Goal: Transaction & Acquisition: Purchase product/service

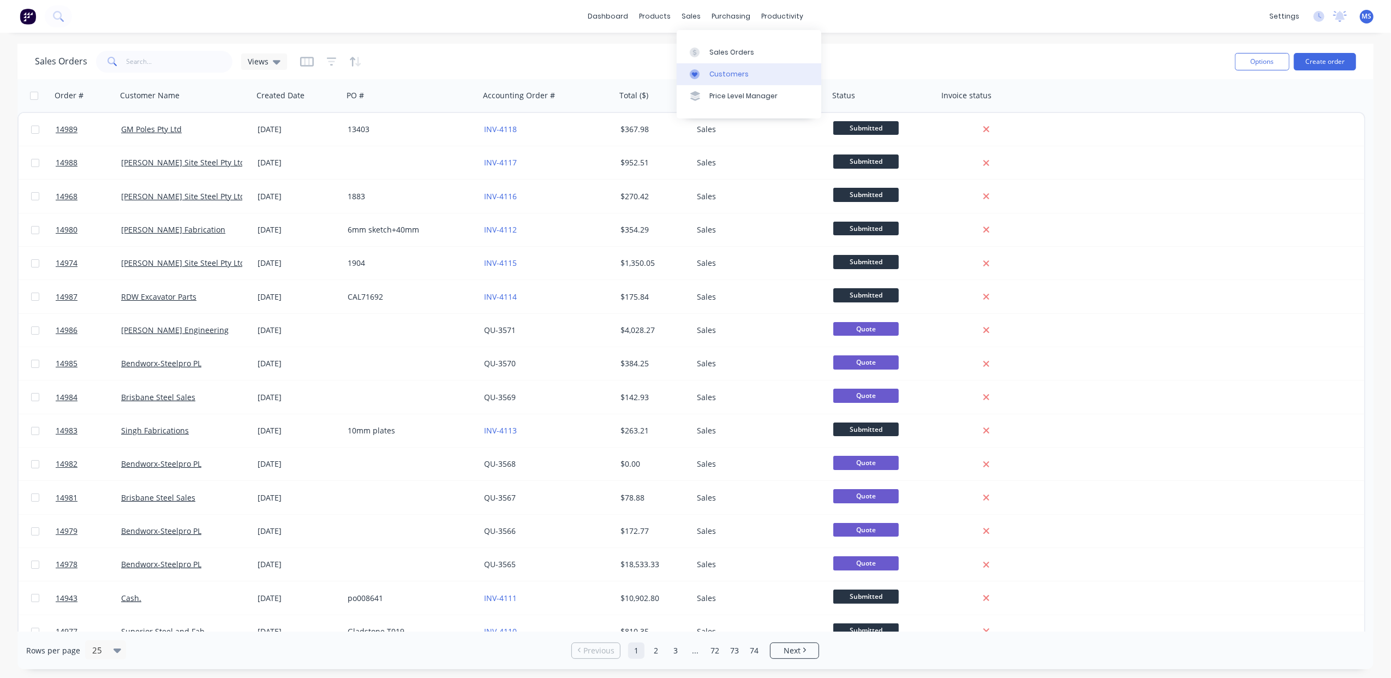
click at [743, 75] on div "Customers" at bounding box center [729, 74] width 39 height 10
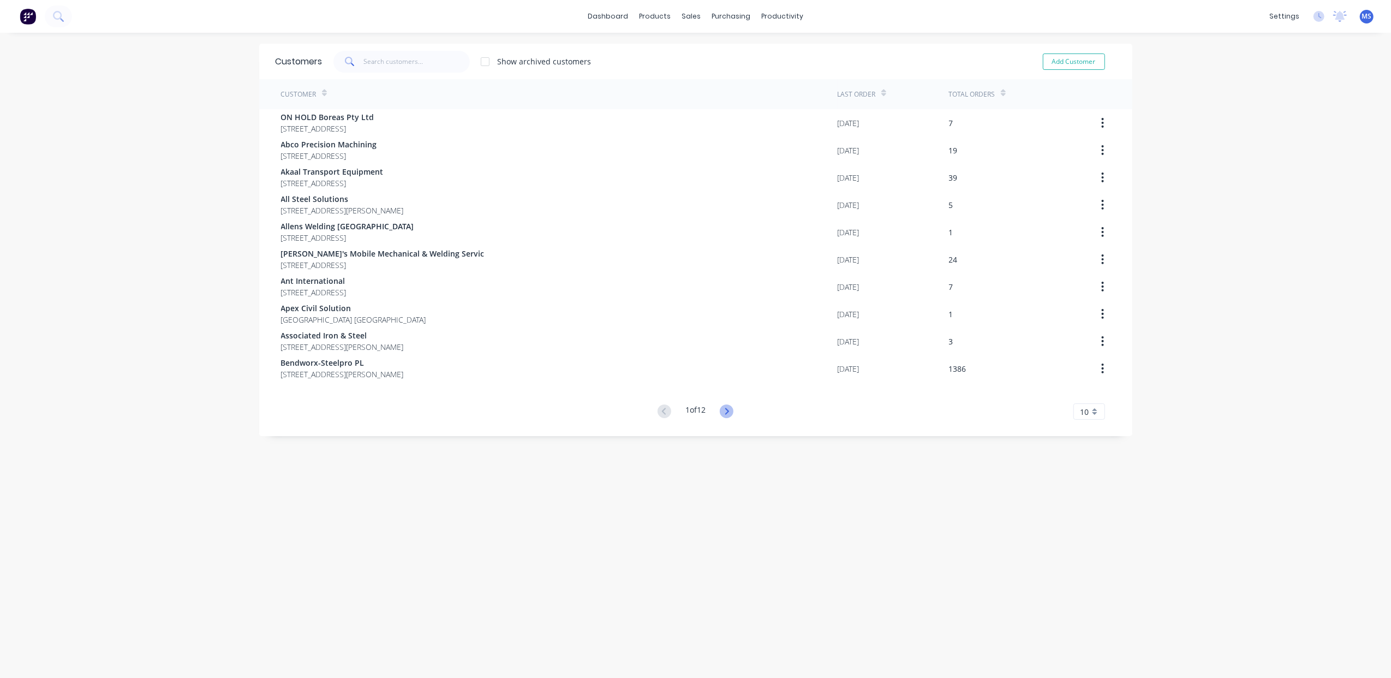
click at [726, 413] on icon at bounding box center [727, 412] width 14 height 14
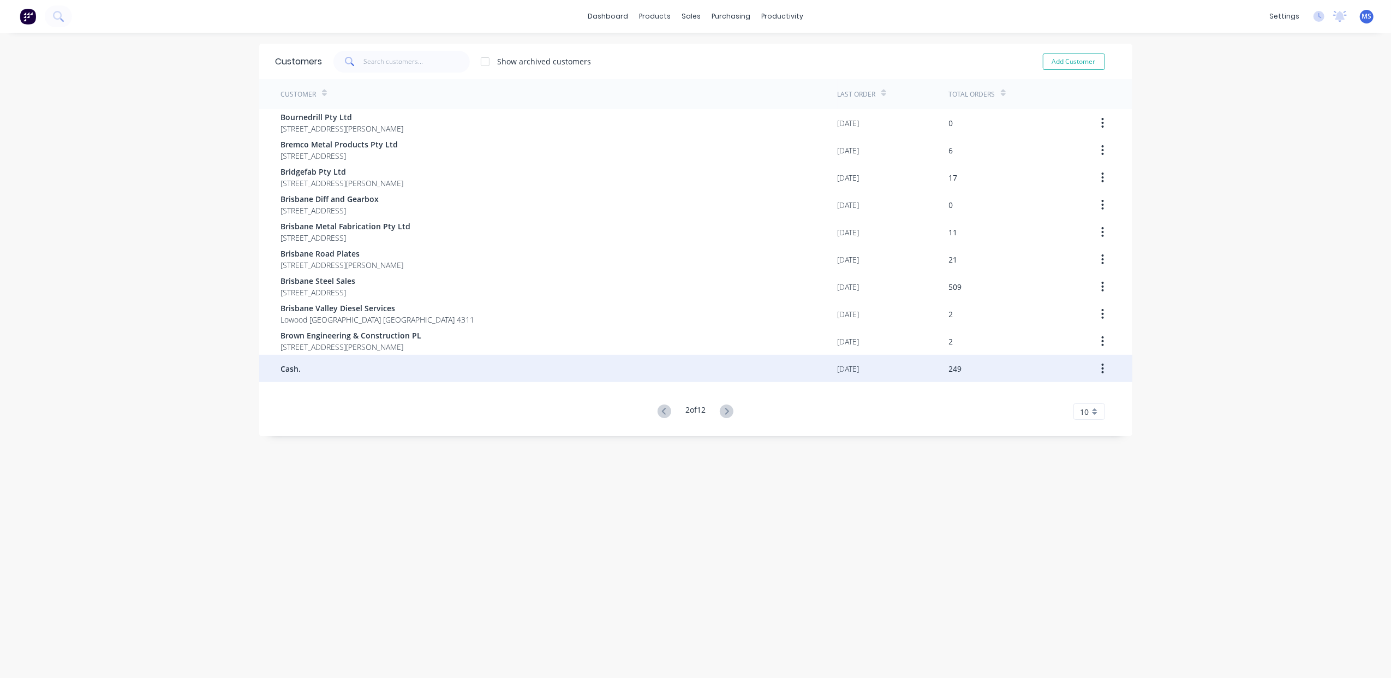
click at [439, 377] on div "Cash." at bounding box center [559, 368] width 557 height 27
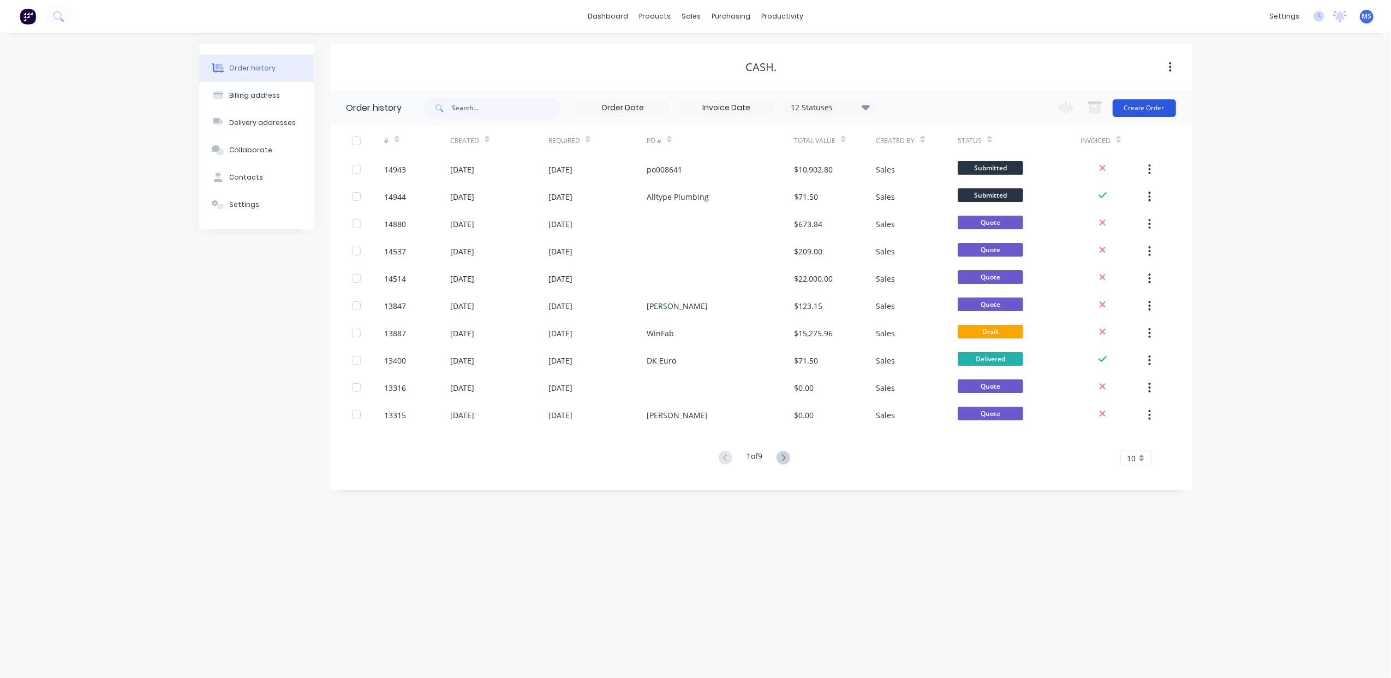
click at [1143, 112] on button "Create Order" at bounding box center [1144, 107] width 63 height 17
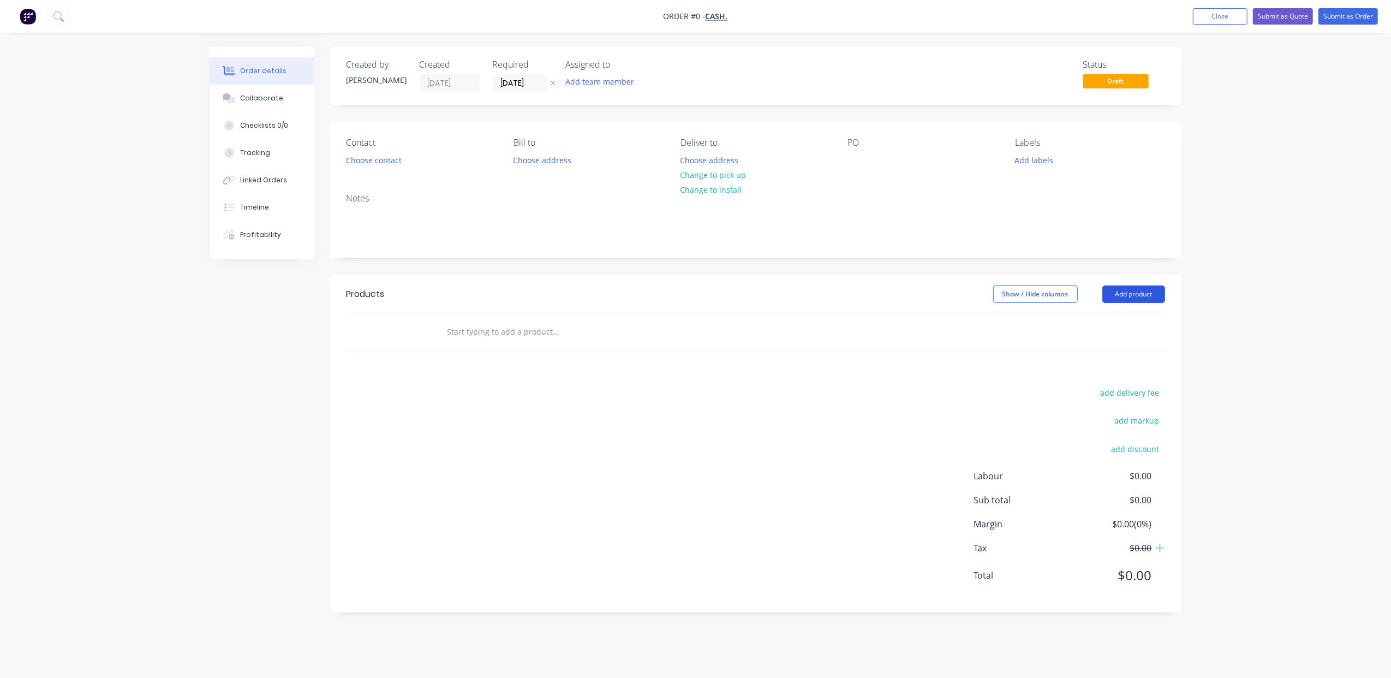
click at [1130, 298] on button "Add product" at bounding box center [1134, 294] width 63 height 17
click at [1113, 328] on div "Product catalogue" at bounding box center [1114, 322] width 84 height 16
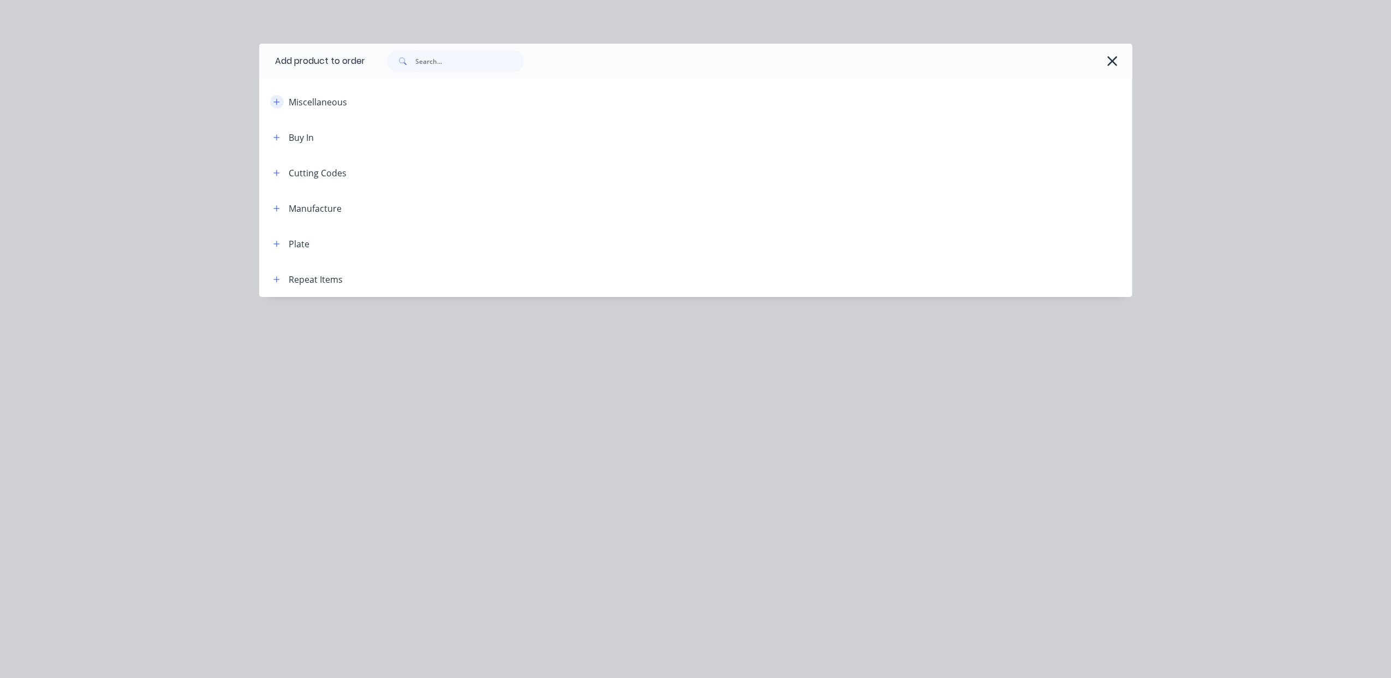
click at [280, 99] on button "button" at bounding box center [277, 102] width 14 height 14
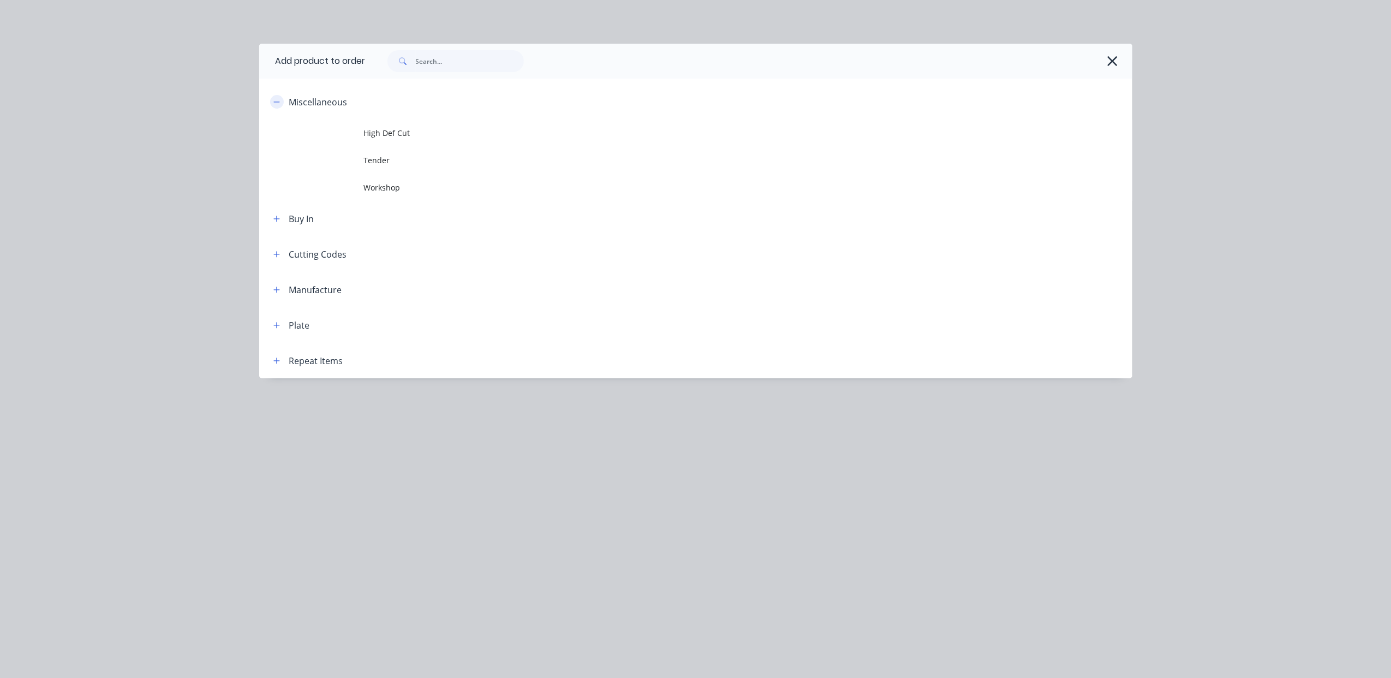
click at [280, 99] on button "button" at bounding box center [277, 102] width 14 height 14
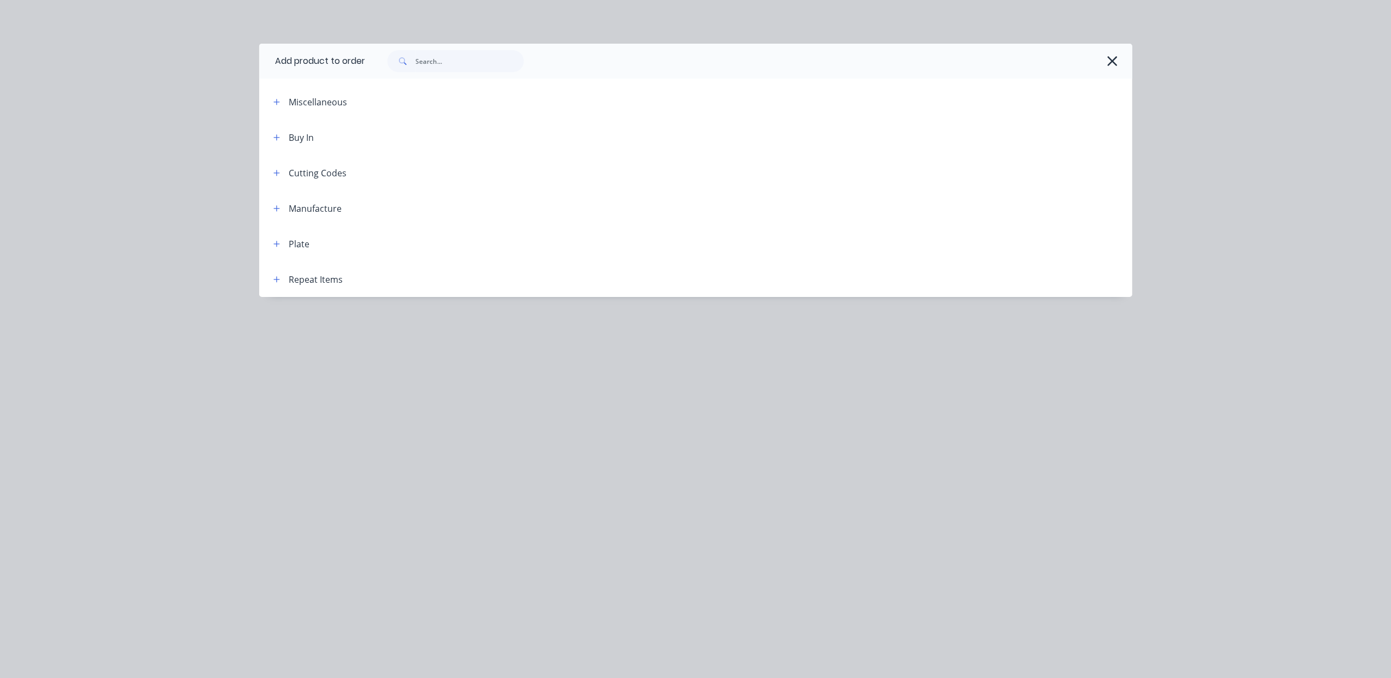
click at [284, 281] on div "Repeat Items" at bounding box center [304, 279] width 79 height 14
click at [281, 282] on button "button" at bounding box center [277, 279] width 14 height 14
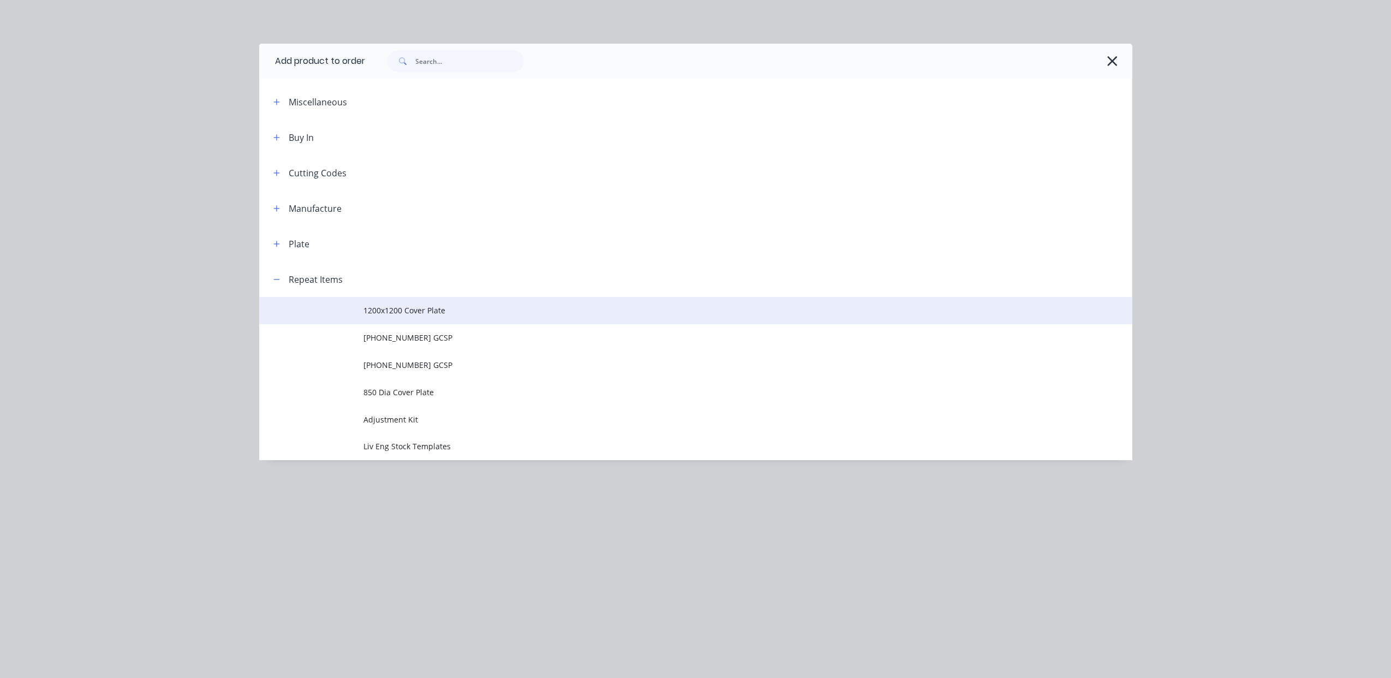
click at [439, 317] on td "1200x1200 Cover Plate" at bounding box center [748, 310] width 769 height 27
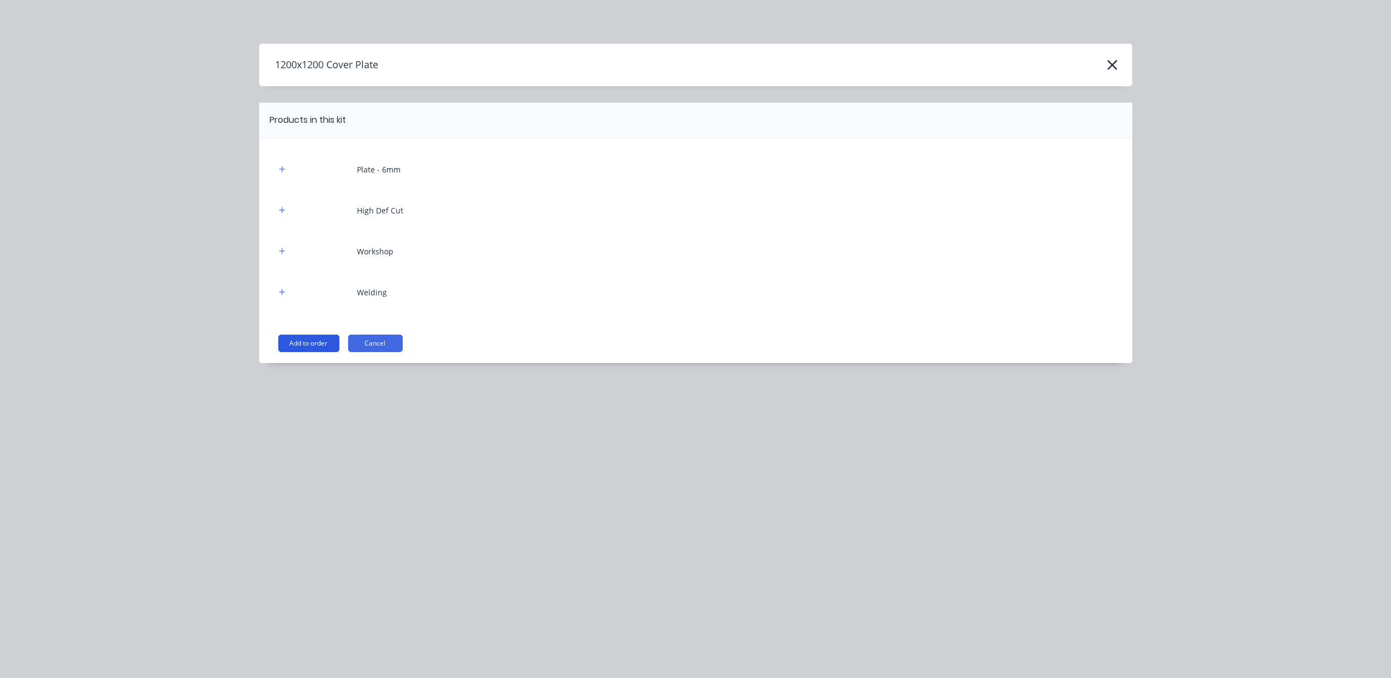
click at [328, 352] on button "Add to order" at bounding box center [308, 343] width 61 height 17
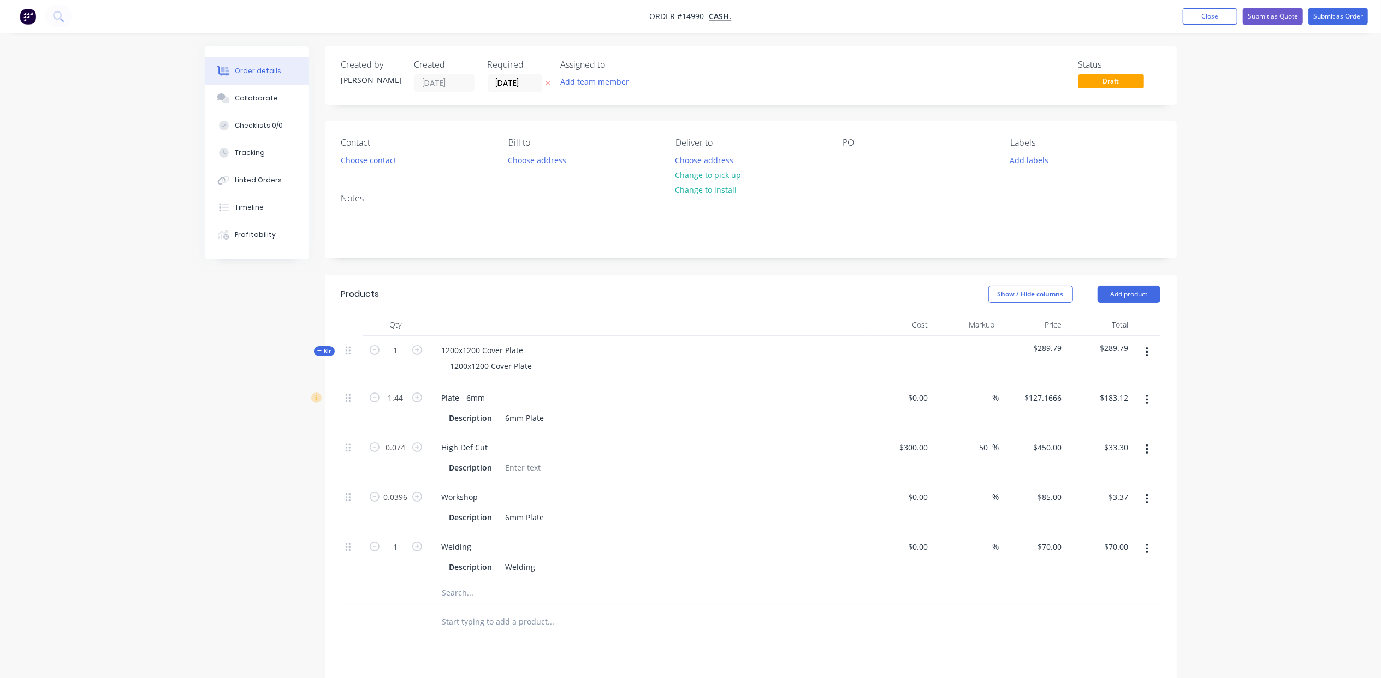
scroll to position [97, 0]
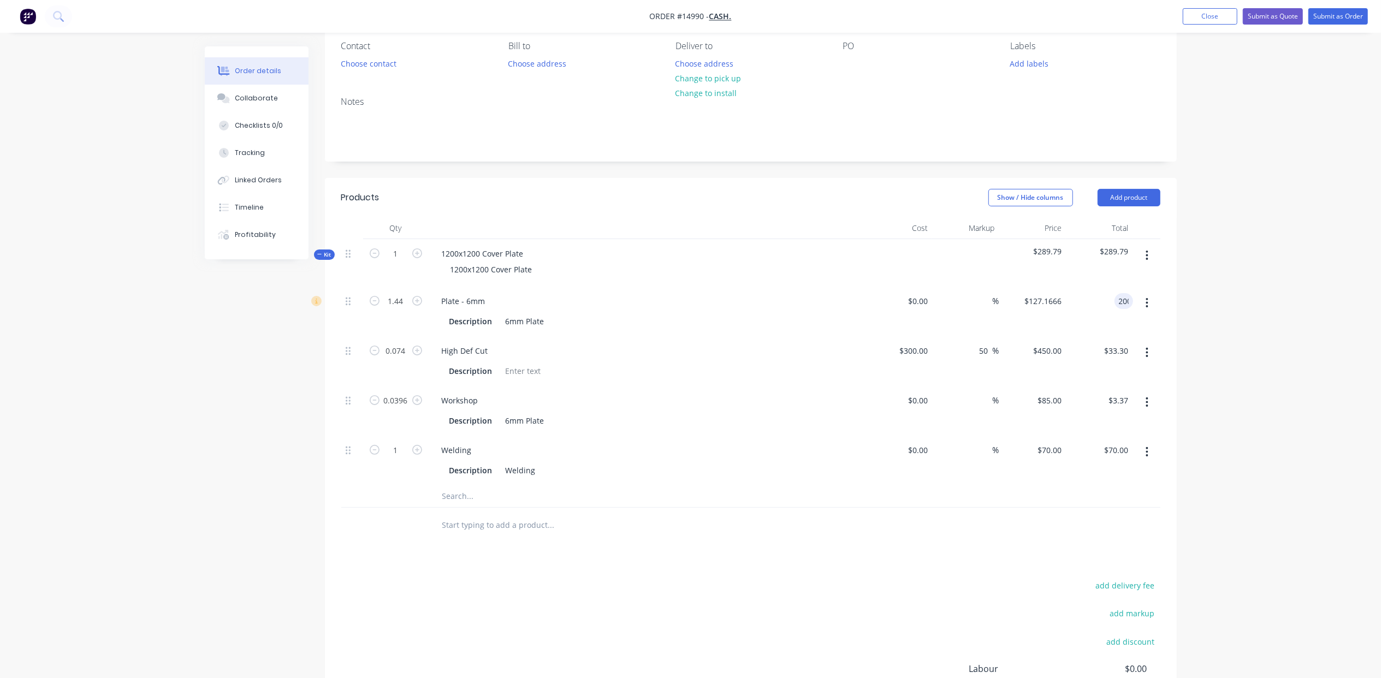
type input "200"
type input "$138.8889"
type input "$200.00"
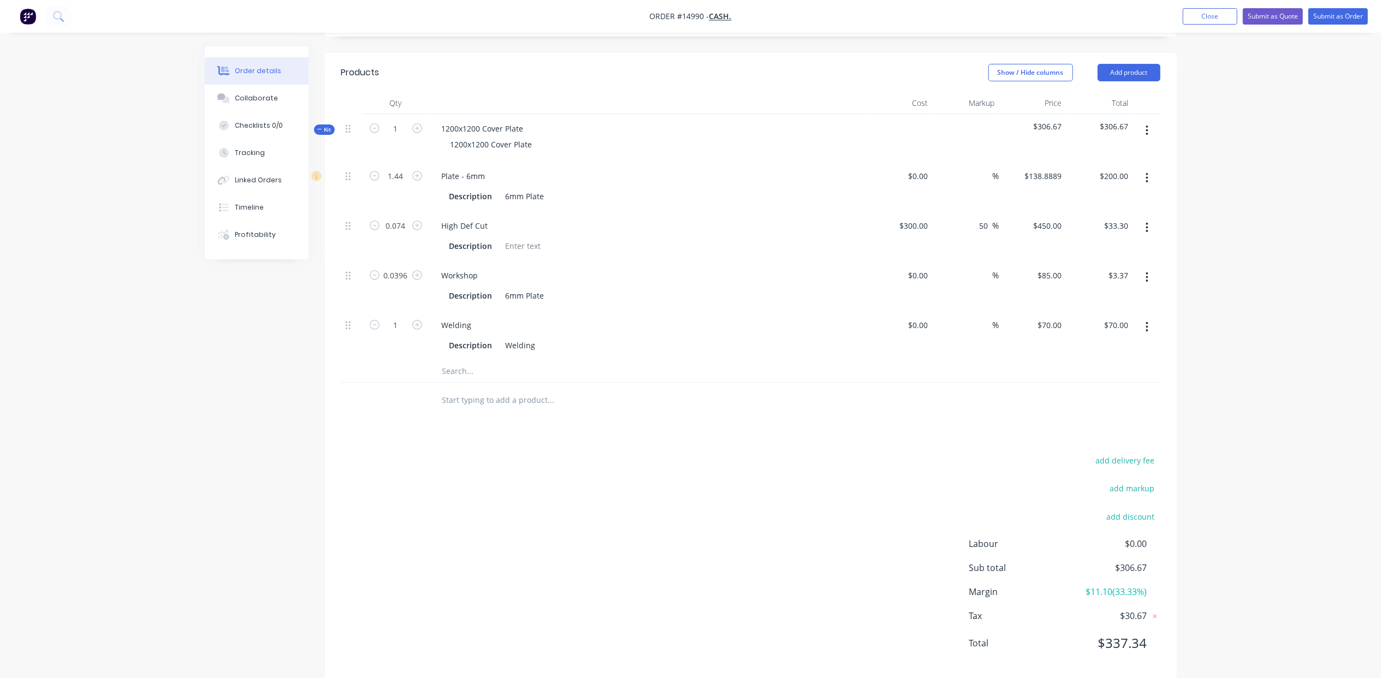
scroll to position [241, 0]
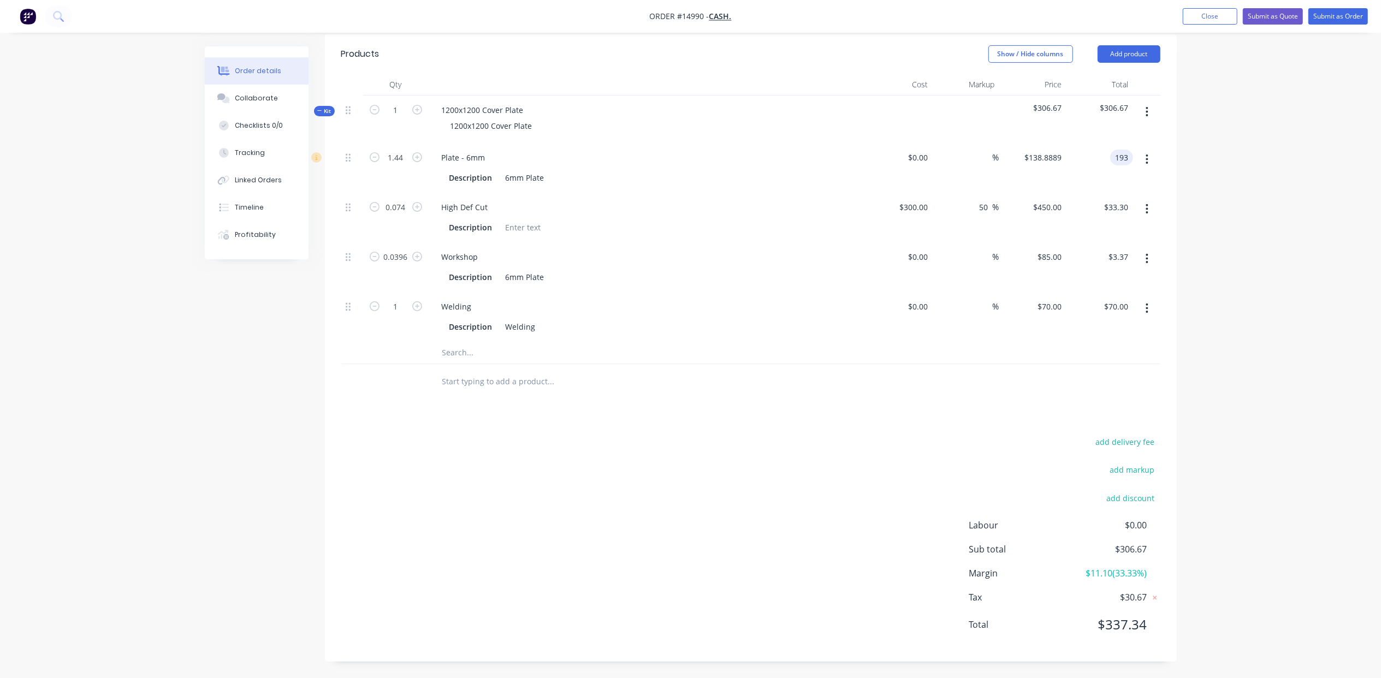
type input "193"
type input "$134.0278"
type input "193.00"
click at [1125, 152] on input "193.00" at bounding box center [1116, 158] width 34 height 16
type input "193.64"
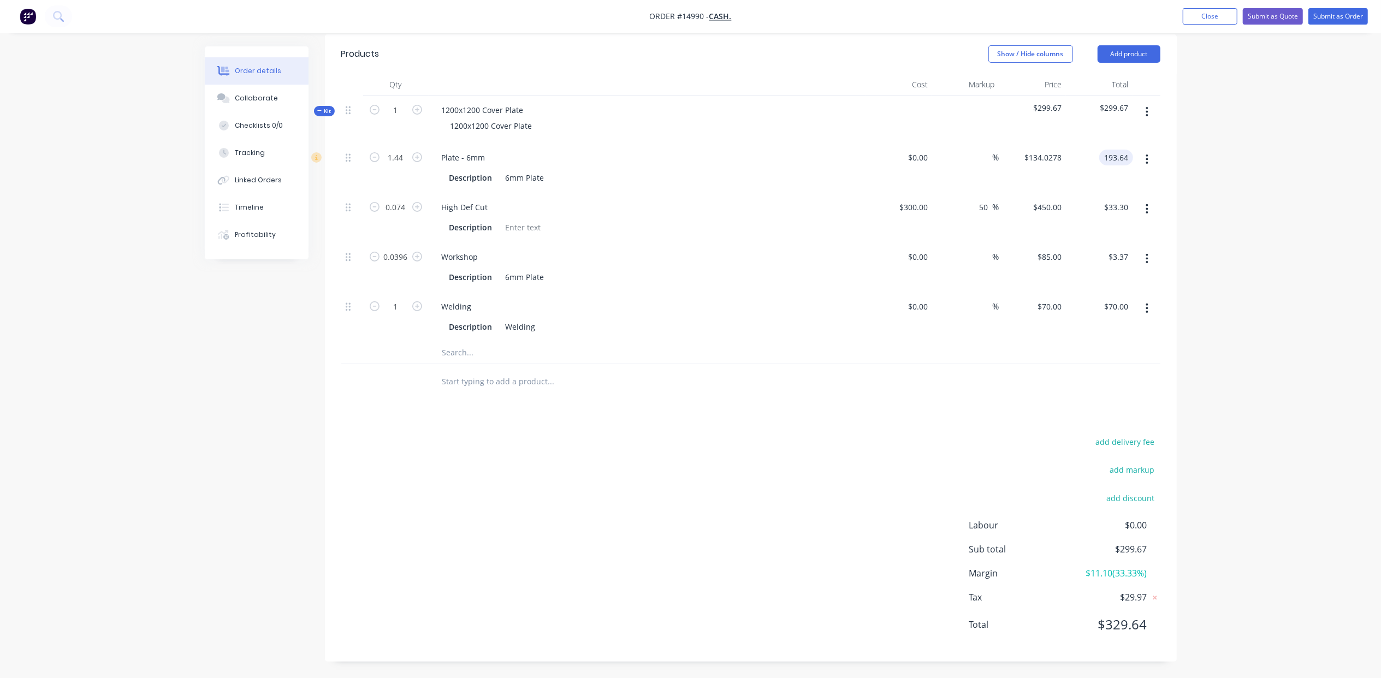
type input "$134.4722"
click at [1127, 157] on input "193.64" at bounding box center [1116, 158] width 34 height 16
click at [1127, 157] on input "193.64" at bounding box center [1117, 158] width 29 height 16
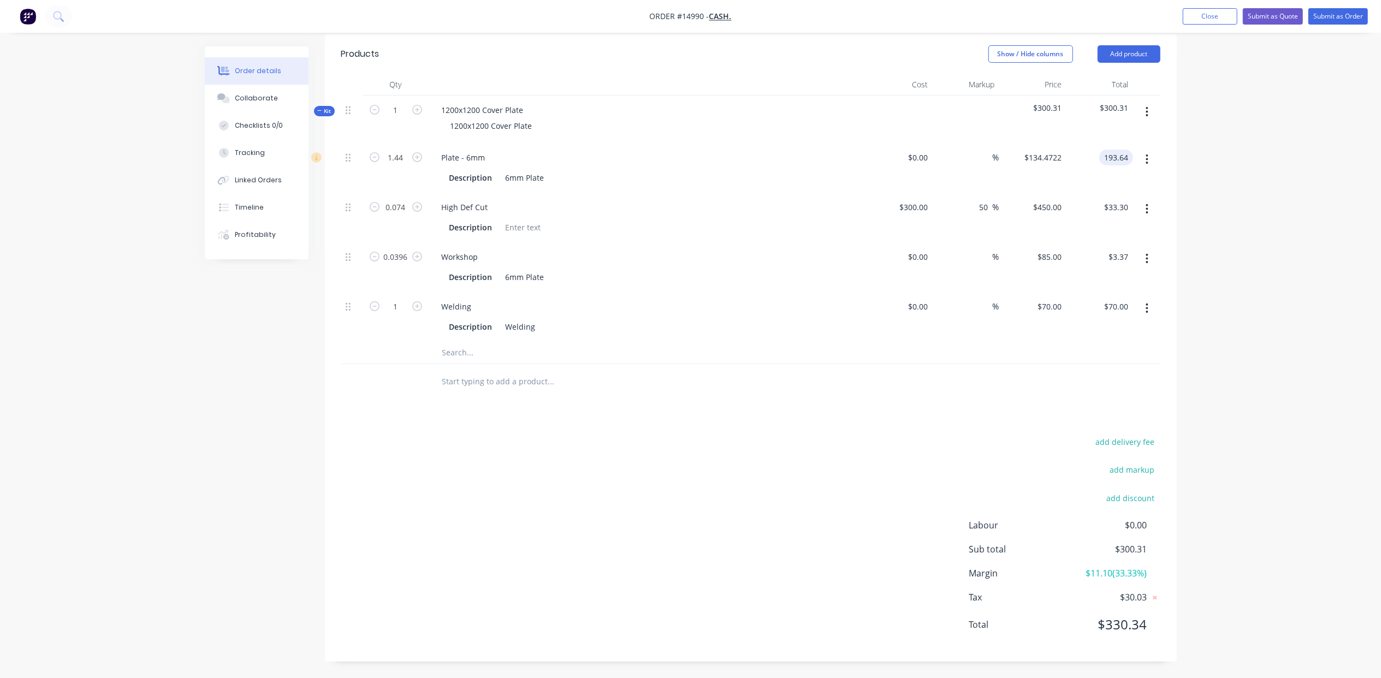
click at [1127, 157] on input "193.64" at bounding box center [1117, 158] width 29 height 16
type input "193.34"
type input "$134.2639"
type input "$193.34"
click at [404, 116] on input "1" at bounding box center [396, 110] width 28 height 16
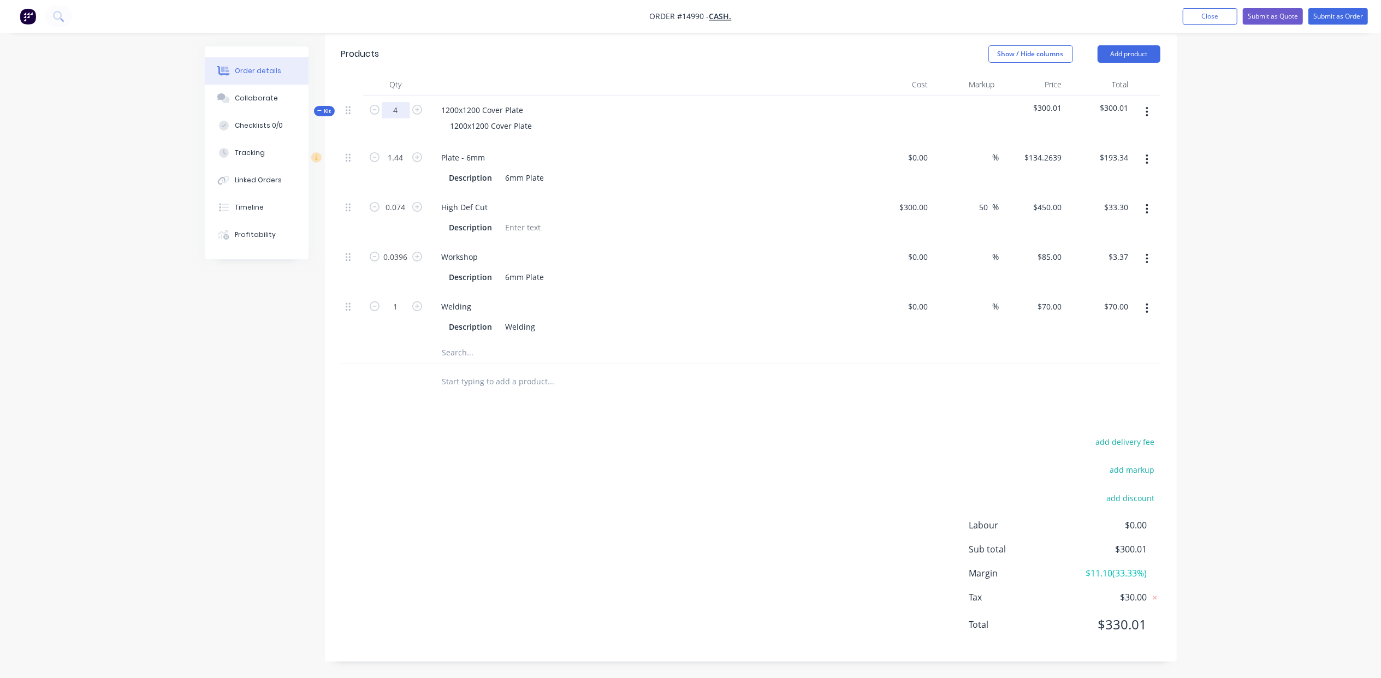
type input "4"
type input "5.76"
type input "$773.36"
type input "0.296"
type input "$133.20"
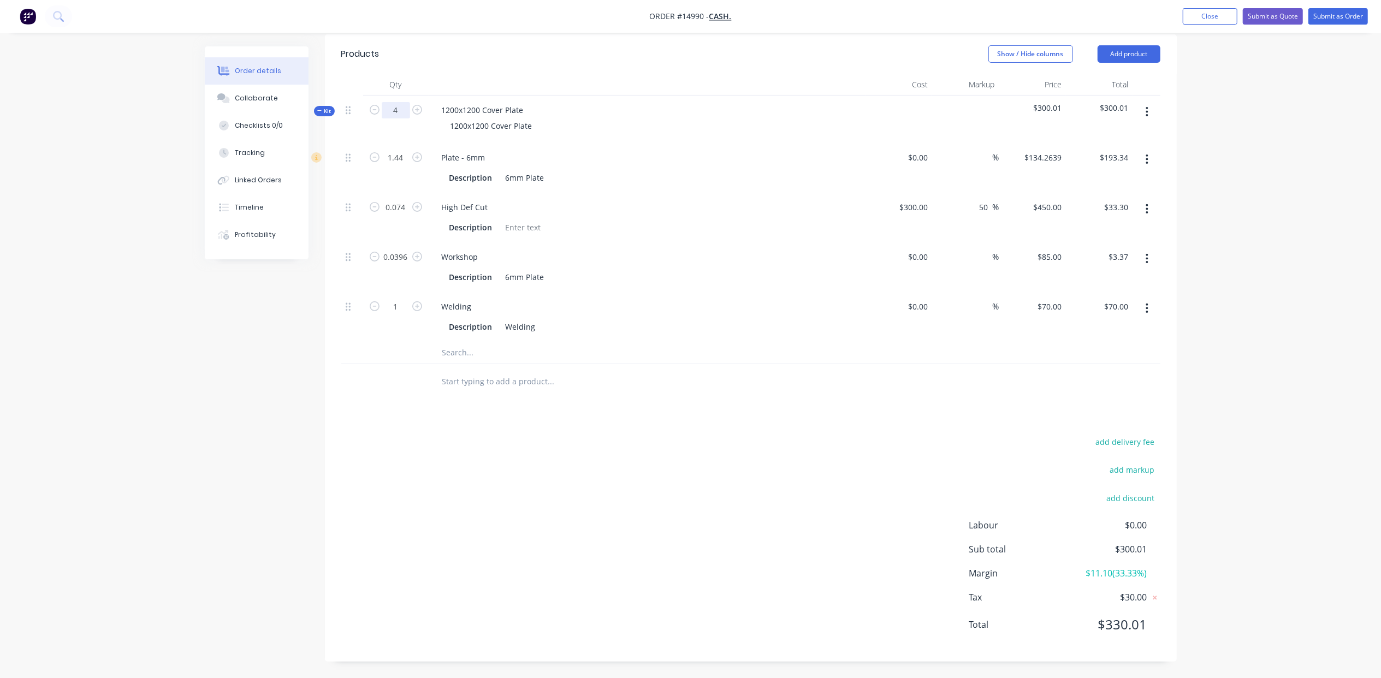
type input "0.1584"
type input "$13.46"
type input "4"
type input "$280.00"
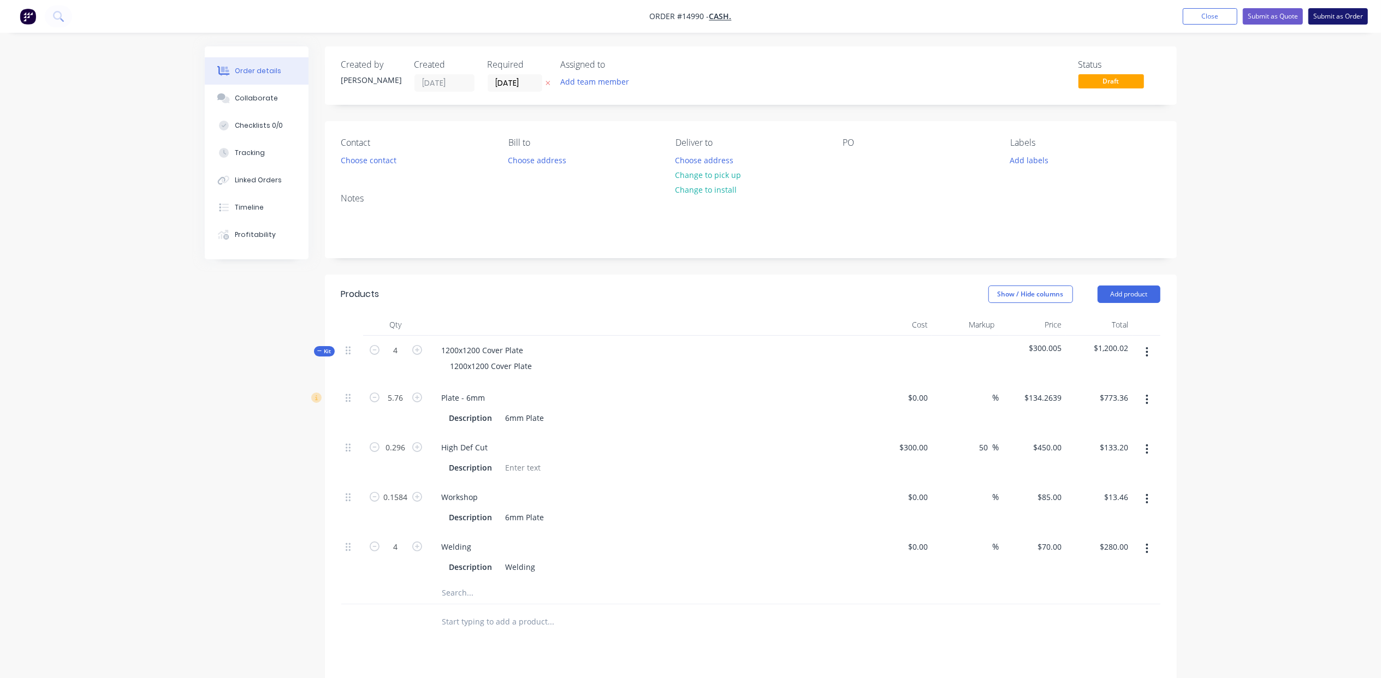
click at [1341, 14] on button "Submit as Order" at bounding box center [1338, 16] width 60 height 16
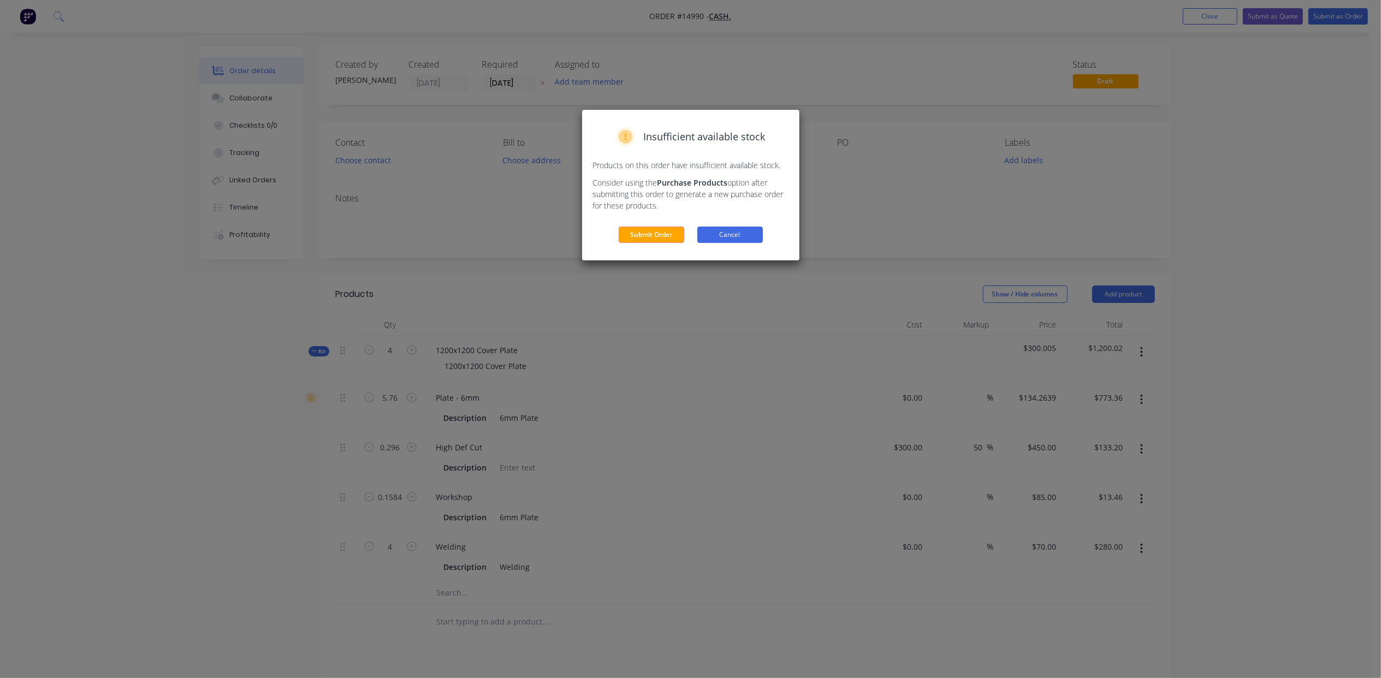
click at [736, 237] on button "Cancel" at bounding box center [730, 235] width 66 height 16
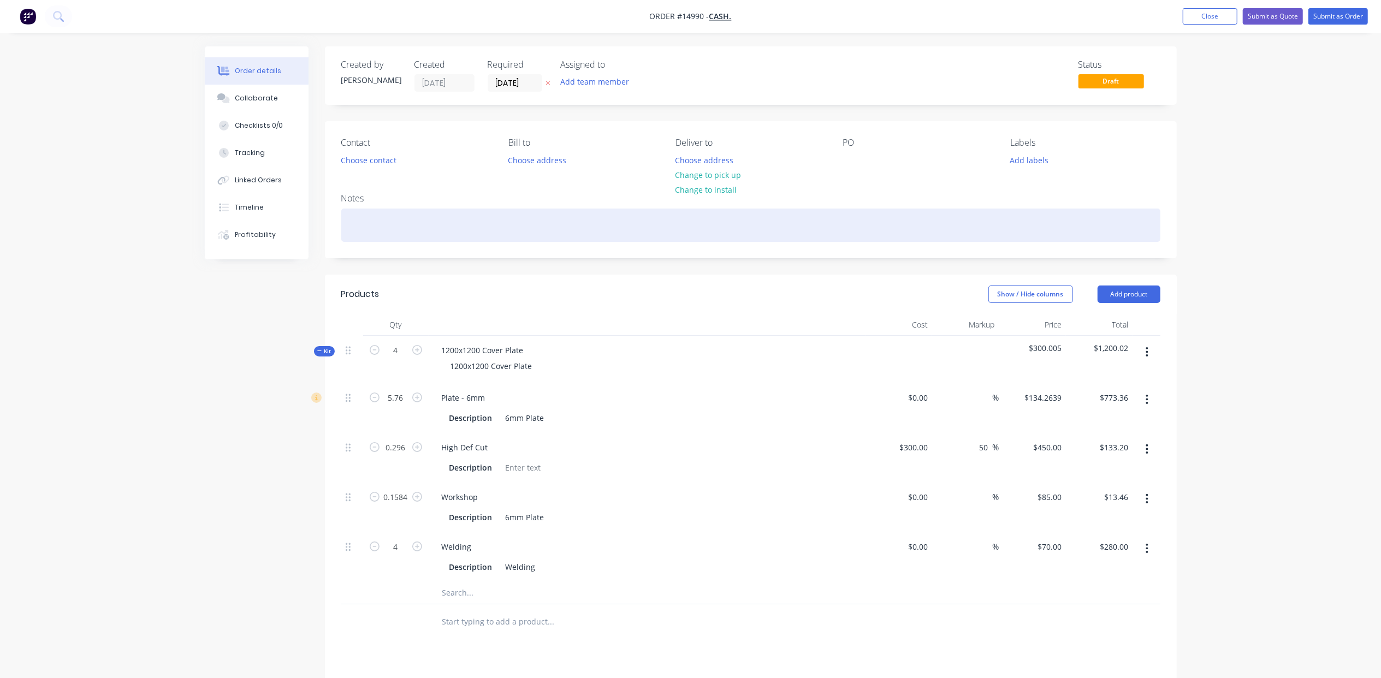
click at [468, 223] on div at bounding box center [750, 225] width 819 height 33
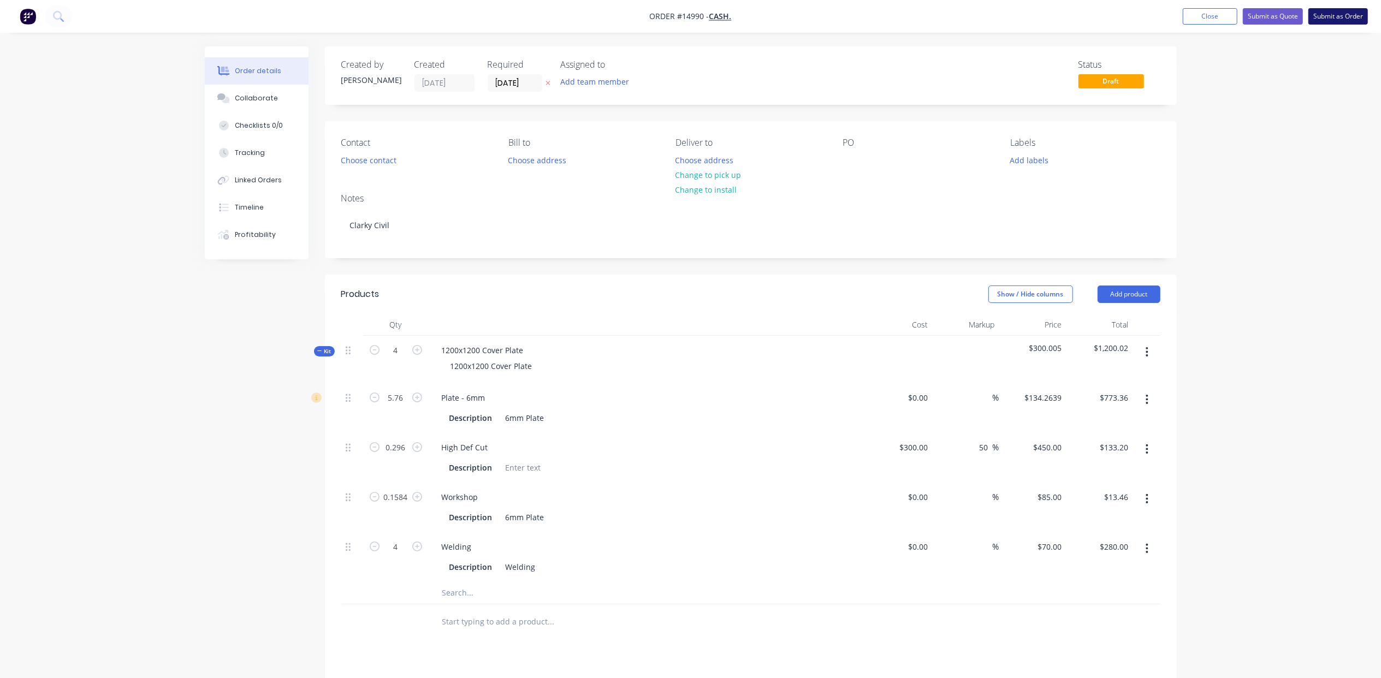
click at [1337, 15] on button "Submit as Order" at bounding box center [1338, 16] width 60 height 16
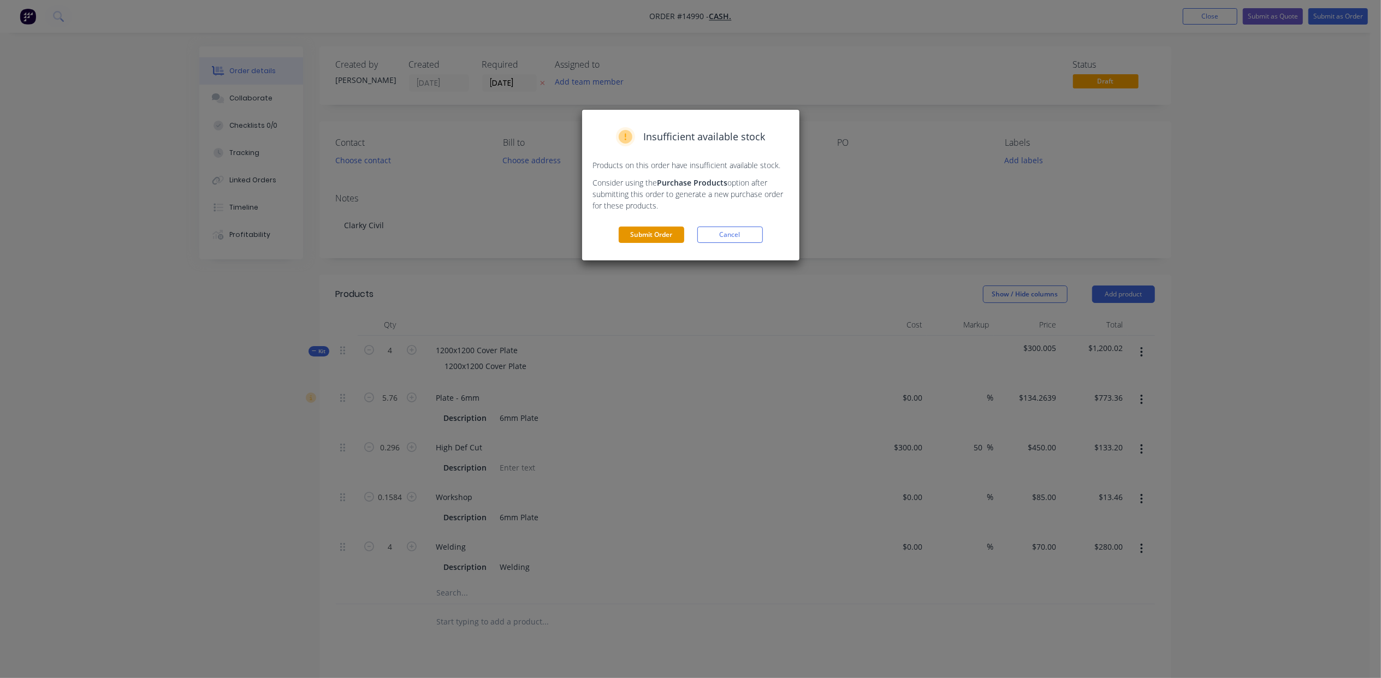
click at [652, 234] on button "Submit Order" at bounding box center [652, 235] width 66 height 16
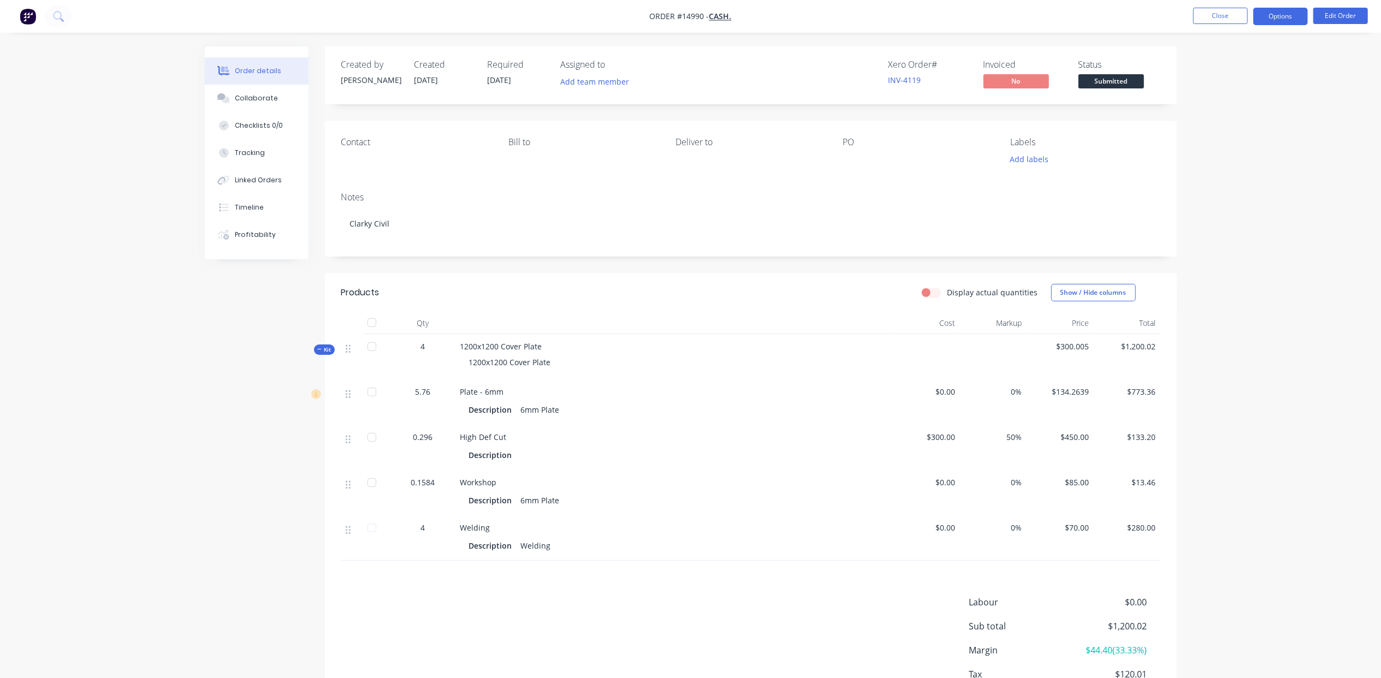
click at [1283, 21] on button "Options" at bounding box center [1280, 16] width 55 height 17
click at [1262, 156] on div "Delivery Docket" at bounding box center [1247, 154] width 100 height 16
click at [1253, 109] on div "Without pricing" at bounding box center [1247, 110] width 100 height 16
click at [1237, 69] on div "Invoice" at bounding box center [1247, 66] width 100 height 16
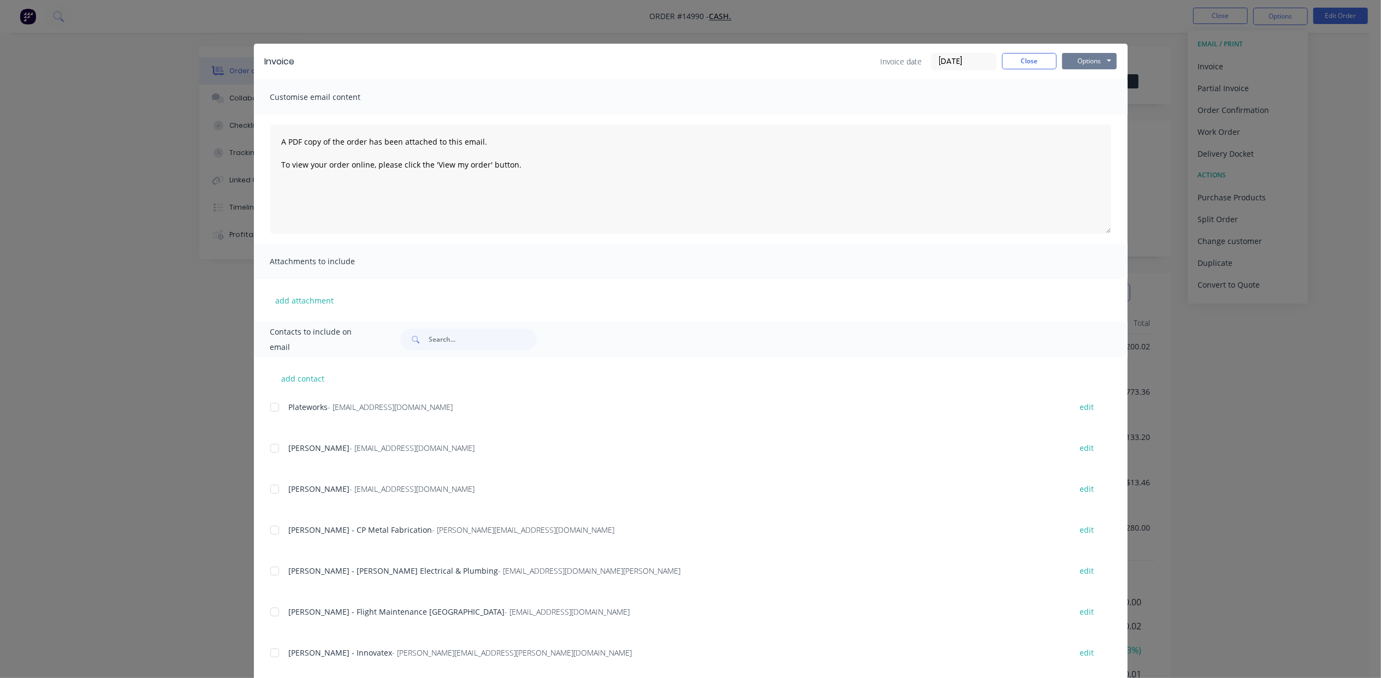
click at [1092, 66] on button "Options" at bounding box center [1089, 61] width 55 height 16
click at [1101, 95] on button "Print" at bounding box center [1097, 99] width 70 height 18
click at [219, 31] on div "Invoice Invoice date [DATE] Close Options Preview Print Email Customise email c…" at bounding box center [690, 339] width 1381 height 678
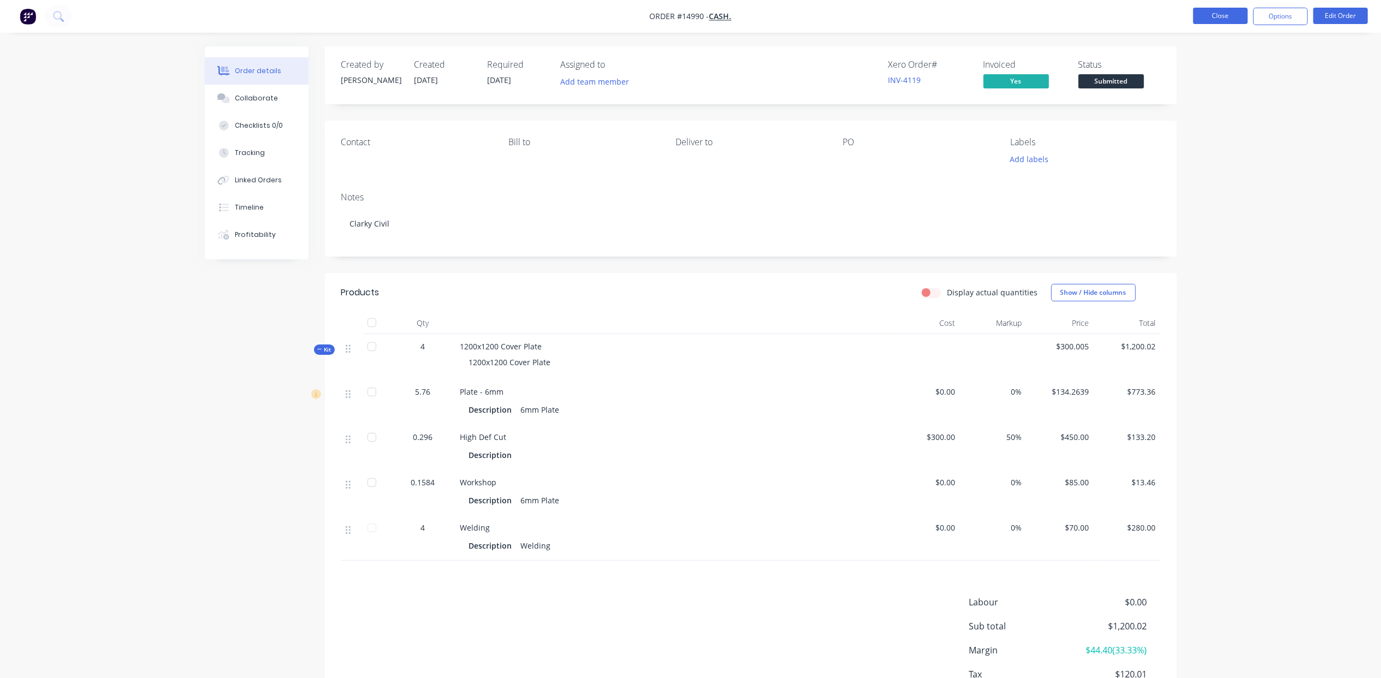
click at [1228, 22] on button "Close" at bounding box center [1220, 16] width 55 height 16
